Goal: Task Accomplishment & Management: Manage account settings

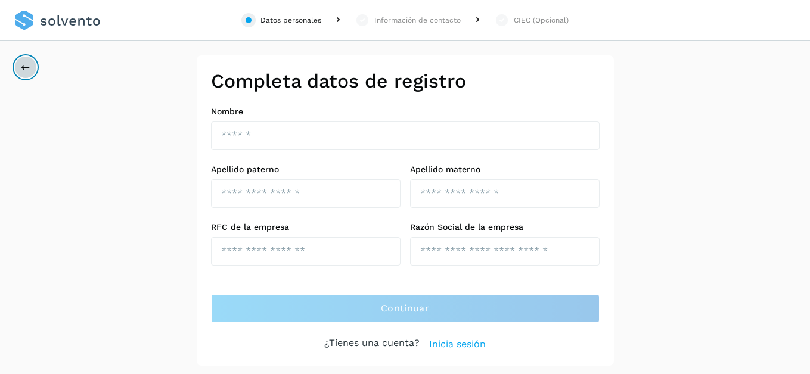
click at [29, 67] on icon at bounding box center [26, 68] width 10 height 10
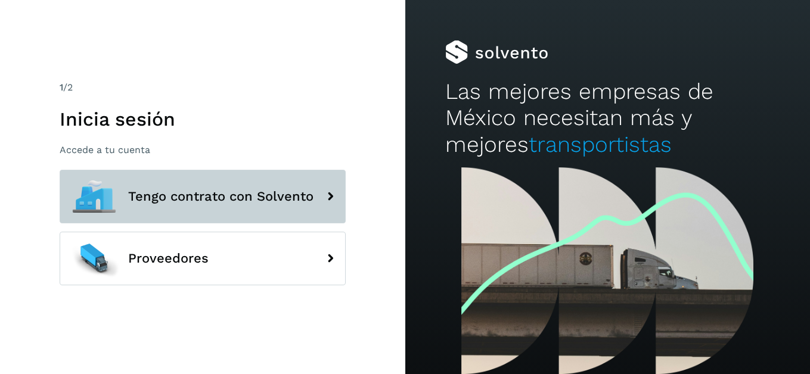
click at [213, 196] on span "Tengo contrato con Solvento" at bounding box center [220, 197] width 185 height 14
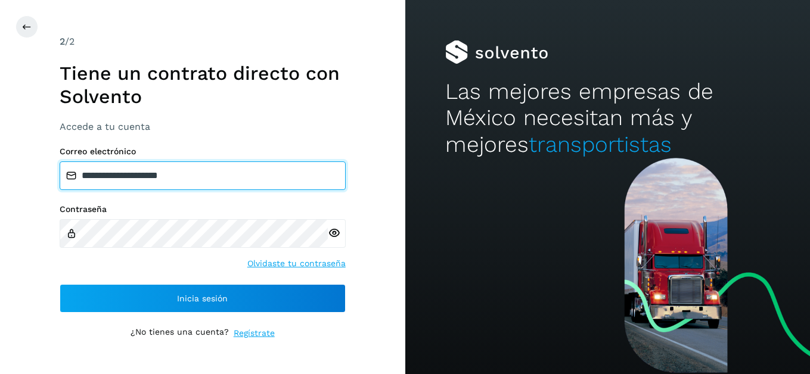
drag, startPoint x: 200, startPoint y: 181, endPoint x: 72, endPoint y: 179, distance: 128.8
click at [72, 179] on div "**********" at bounding box center [203, 169] width 286 height 44
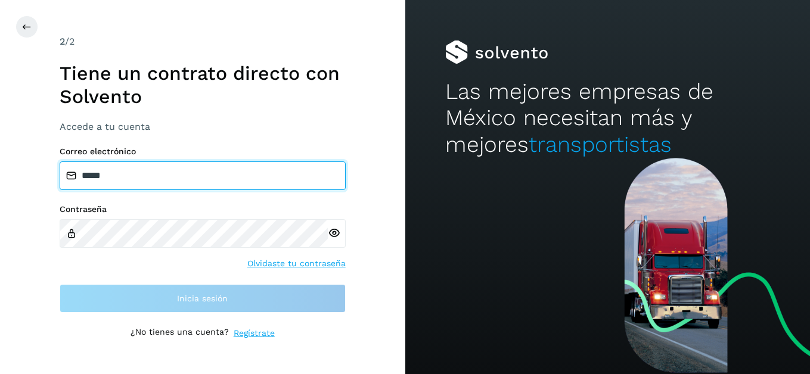
type input "**********"
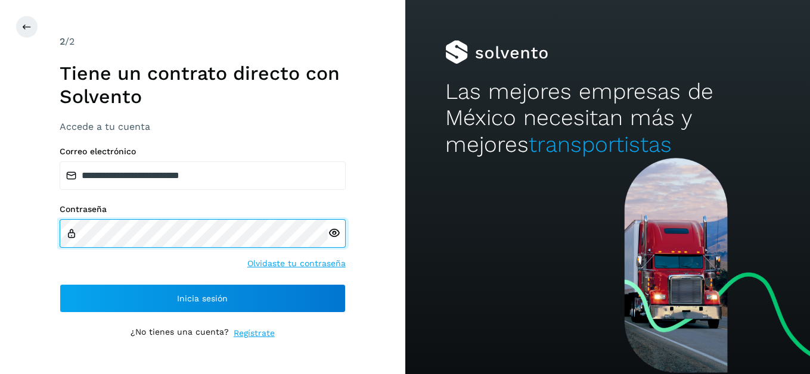
click at [71, 234] on div "Contraseña" at bounding box center [203, 226] width 286 height 44
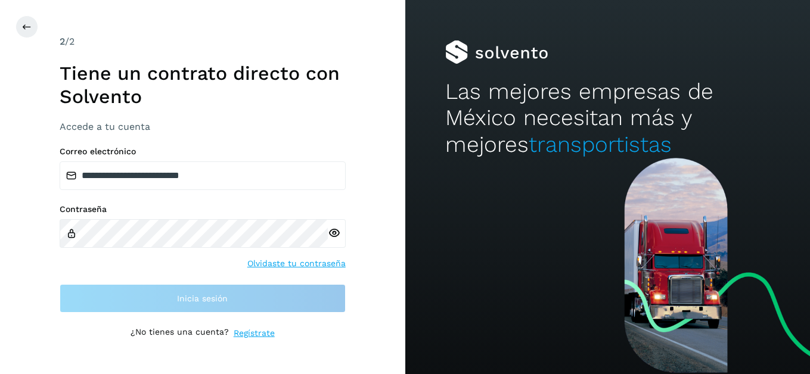
click at [334, 235] on div at bounding box center [337, 233] width 18 height 29
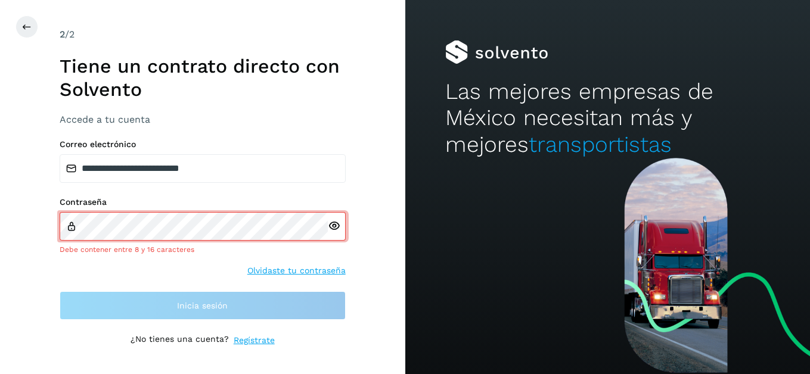
click at [331, 225] on icon at bounding box center [334, 226] width 13 height 13
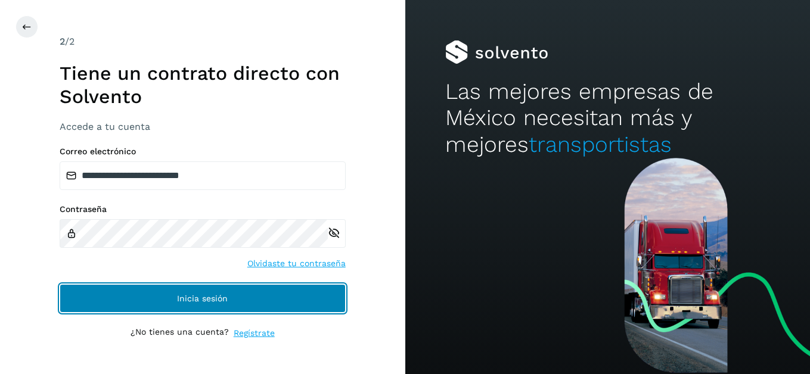
click at [127, 301] on button "Inicia sesión" at bounding box center [203, 298] width 286 height 29
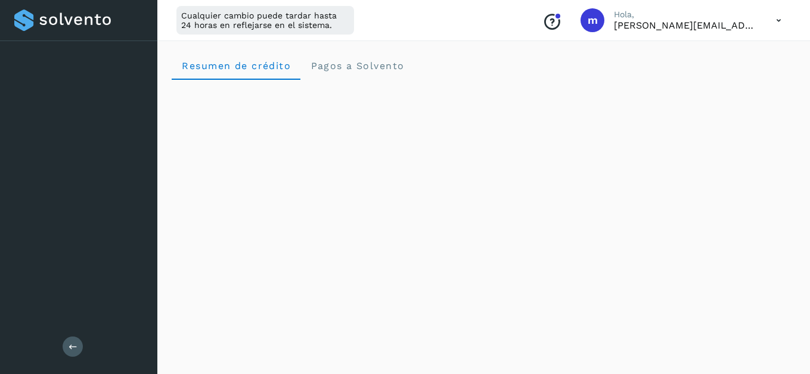
click at [676, 28] on p "[PERSON_NAME][EMAIL_ADDRESS][DOMAIN_NAME]" at bounding box center [685, 25] width 143 height 11
click at [780, 22] on icon at bounding box center [779, 20] width 24 height 24
click at [734, 51] on div "Documentación" at bounding box center [720, 53] width 142 height 23
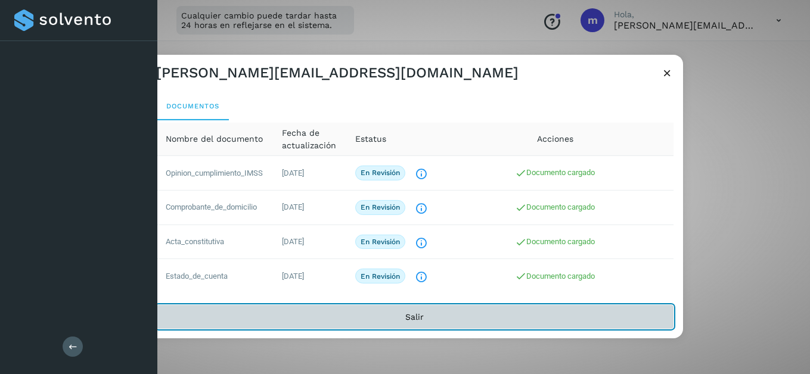
click at [414, 317] on button "Salir" at bounding box center [414, 317] width 517 height 24
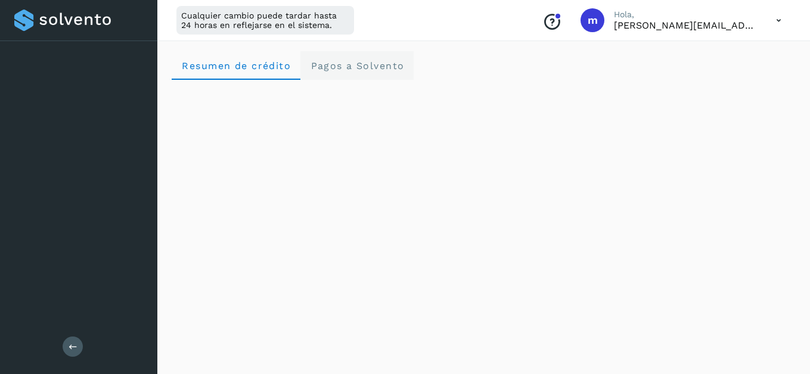
click at [334, 67] on span "Pagos a Solvento" at bounding box center [357, 65] width 94 height 11
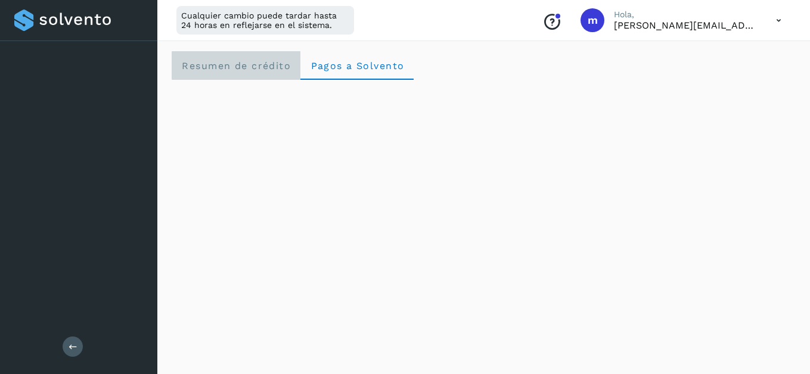
click at [254, 68] on span "Resumen de crédito" at bounding box center [236, 65] width 110 height 11
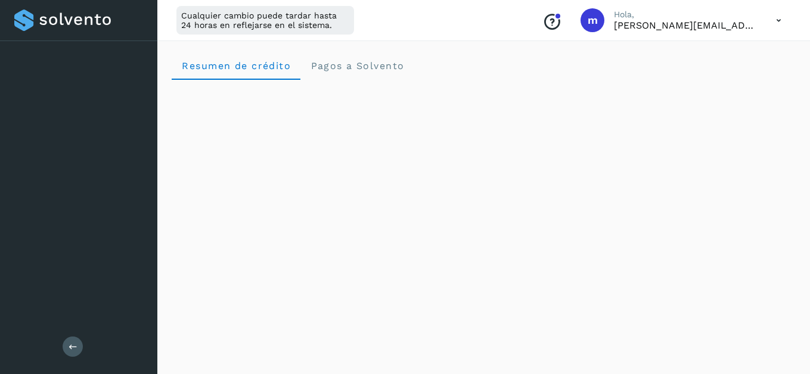
click at [75, 344] on icon at bounding box center [73, 347] width 9 height 9
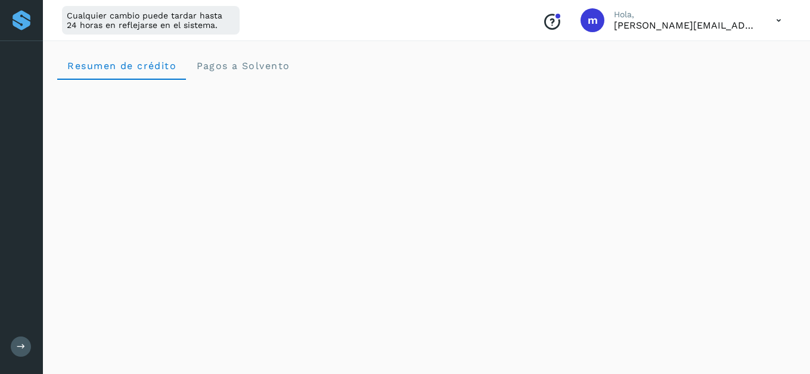
click at [27, 99] on div "Salir" at bounding box center [21, 187] width 43 height 374
click at [21, 348] on icon at bounding box center [21, 347] width 9 height 9
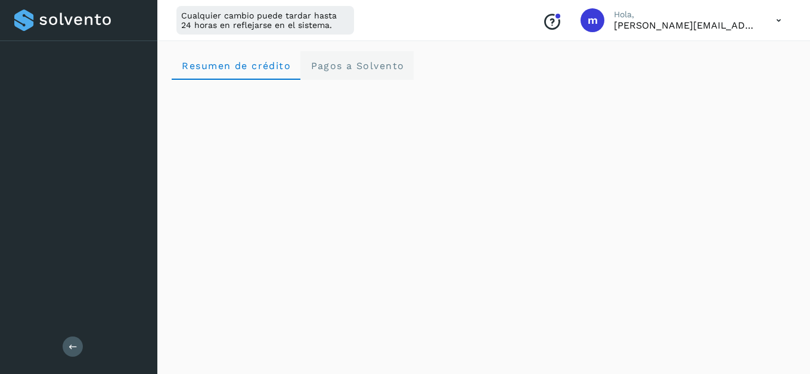
click at [348, 69] on span "Pagos a Solvento" at bounding box center [357, 65] width 94 height 11
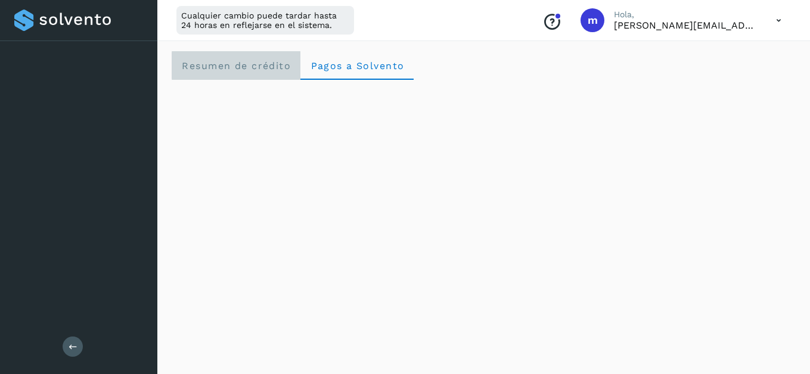
click at [232, 69] on span "Resumen de crédito" at bounding box center [236, 65] width 110 height 11
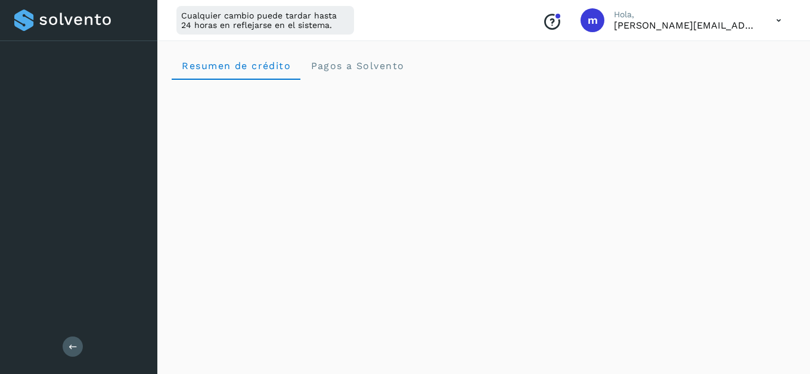
click at [76, 348] on icon at bounding box center [73, 347] width 9 height 9
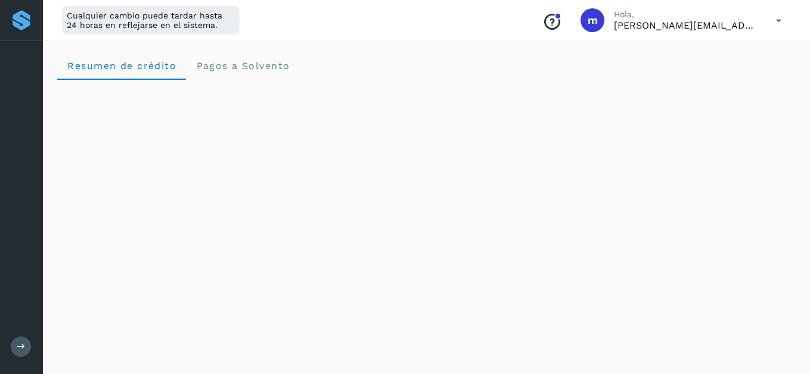
click at [780, 17] on icon at bounding box center [779, 20] width 24 height 24
click at [708, 59] on div "Documentación" at bounding box center [720, 53] width 142 height 23
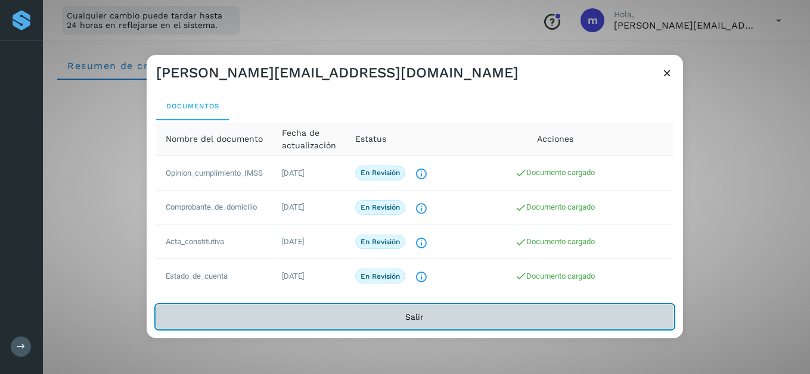
click at [469, 321] on button "Salir" at bounding box center [414, 317] width 517 height 24
